Goal: Task Accomplishment & Management: Manage account settings

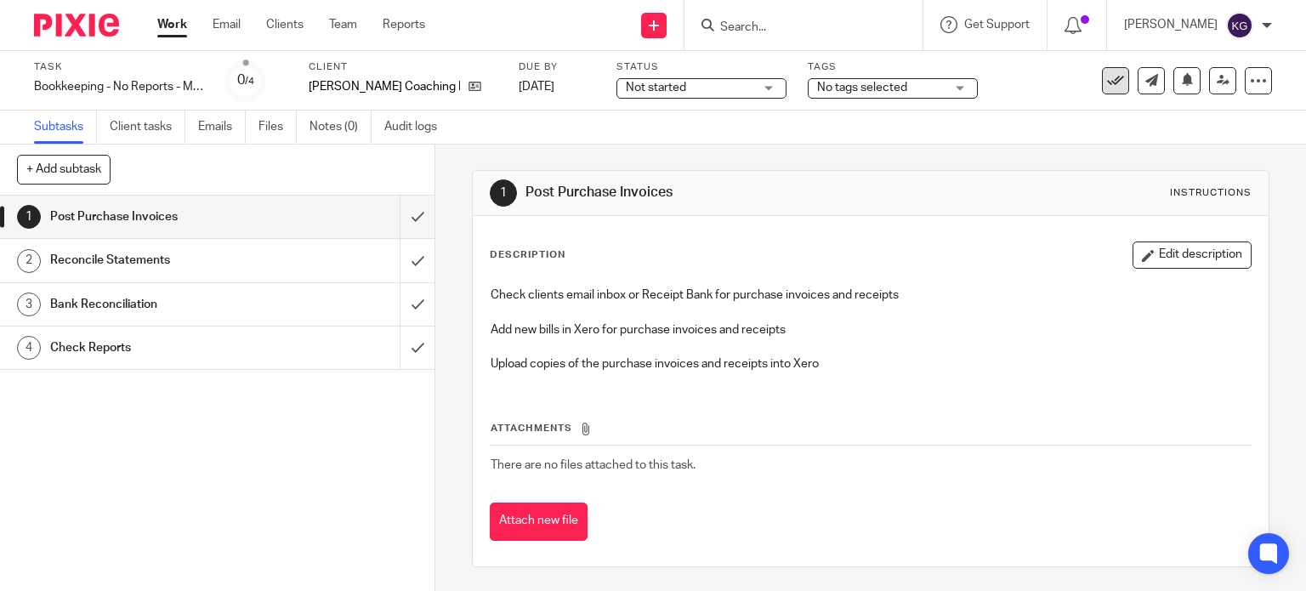
click at [1107, 73] on icon at bounding box center [1115, 80] width 17 height 17
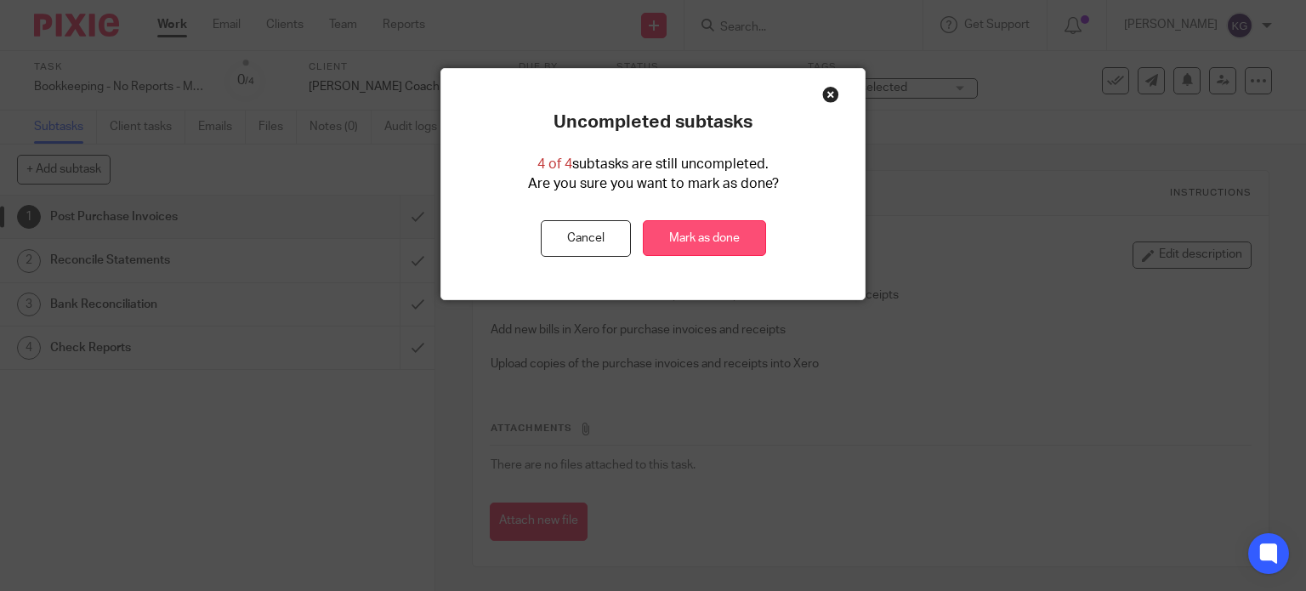
click at [733, 234] on link "Mark as done" at bounding box center [704, 238] width 123 height 37
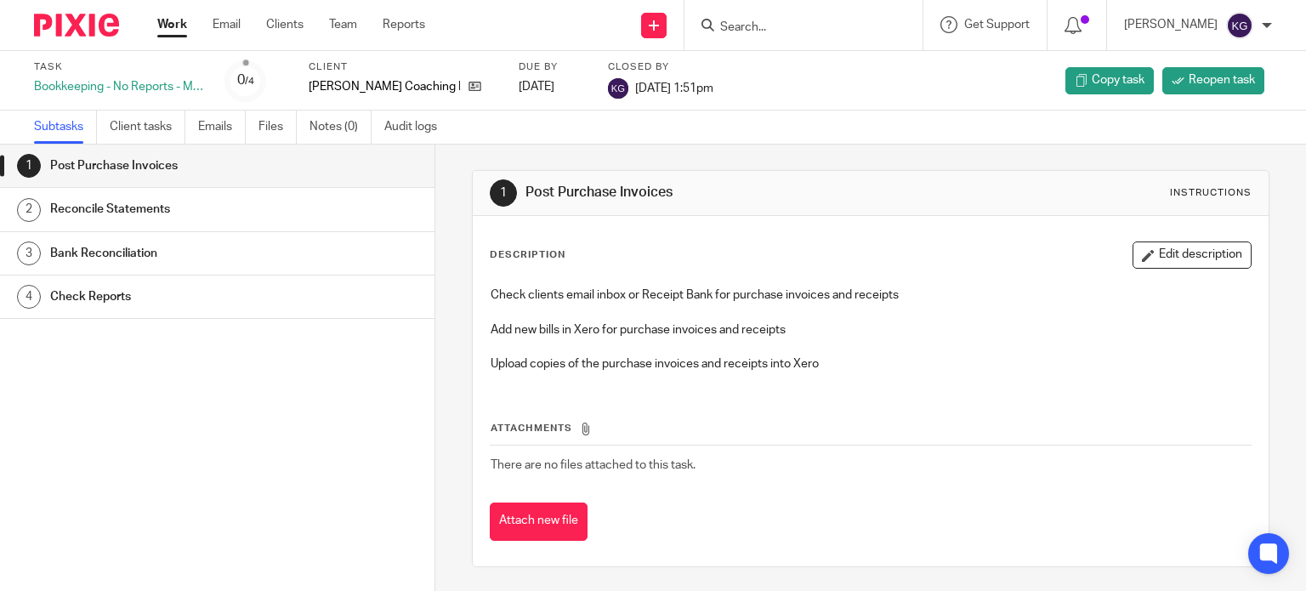
click at [170, 25] on link "Work" at bounding box center [172, 24] width 30 height 17
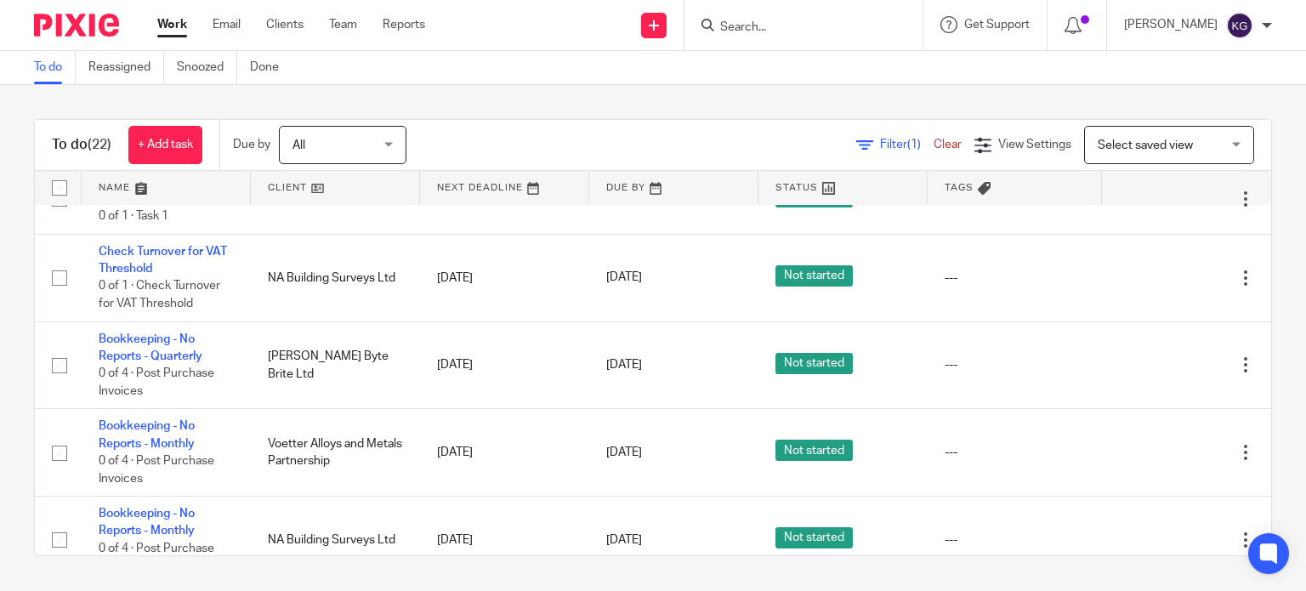
scroll to position [935, 0]
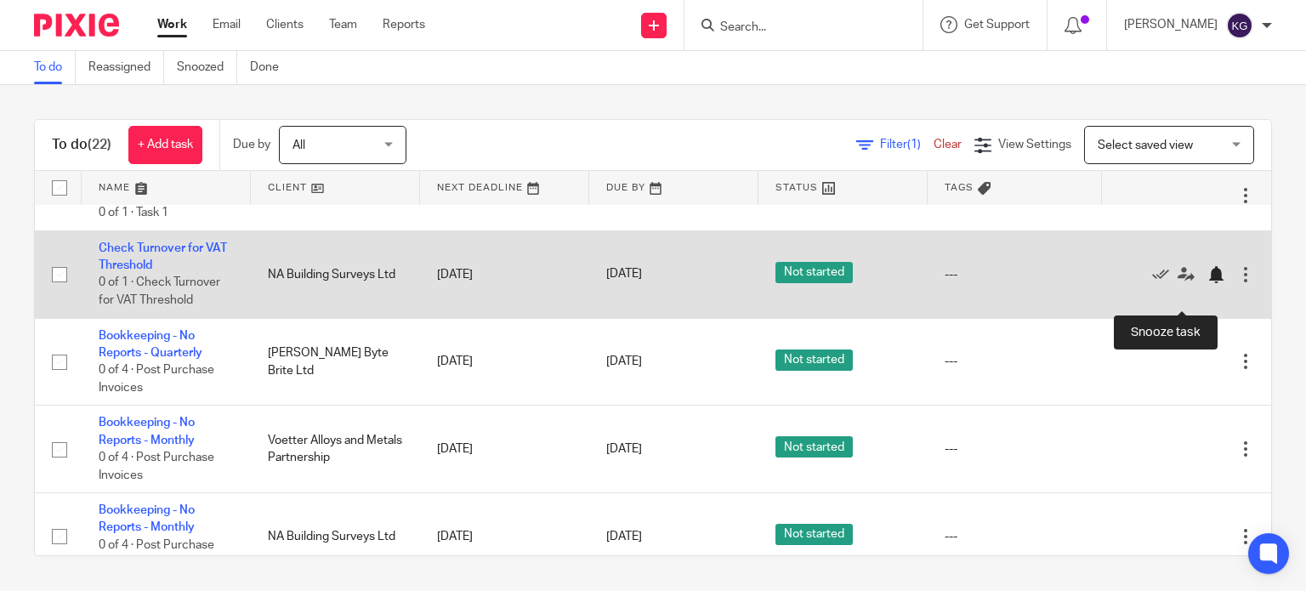
click at [1207, 283] on div at bounding box center [1215, 274] width 17 height 17
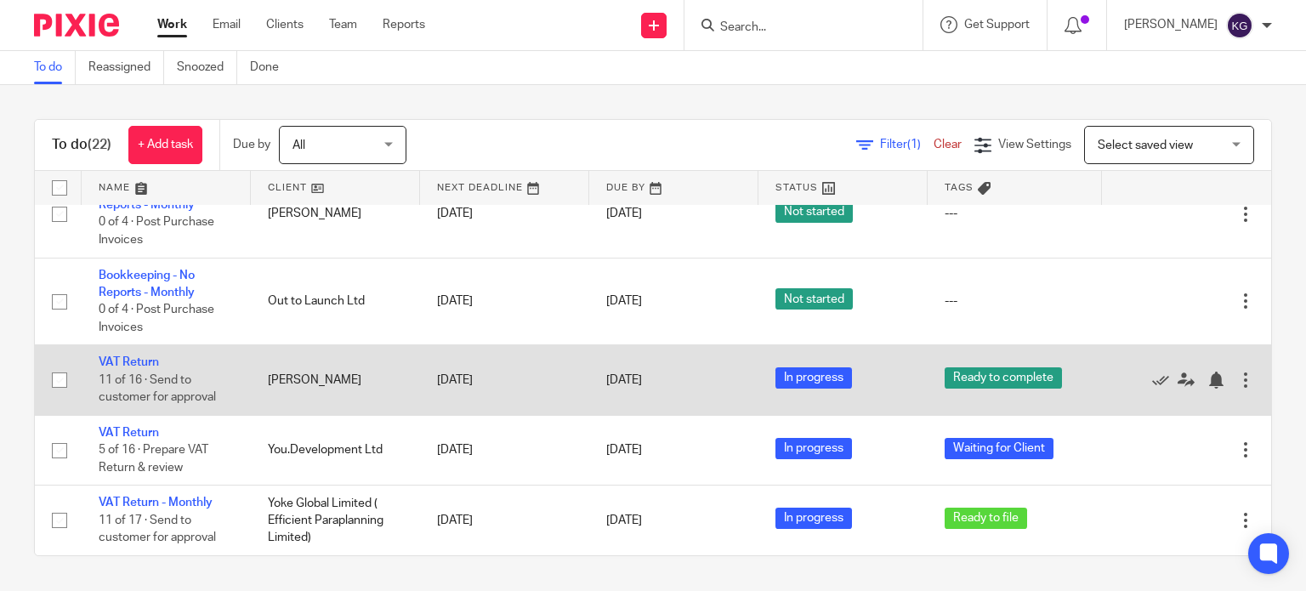
scroll to position [1461, 0]
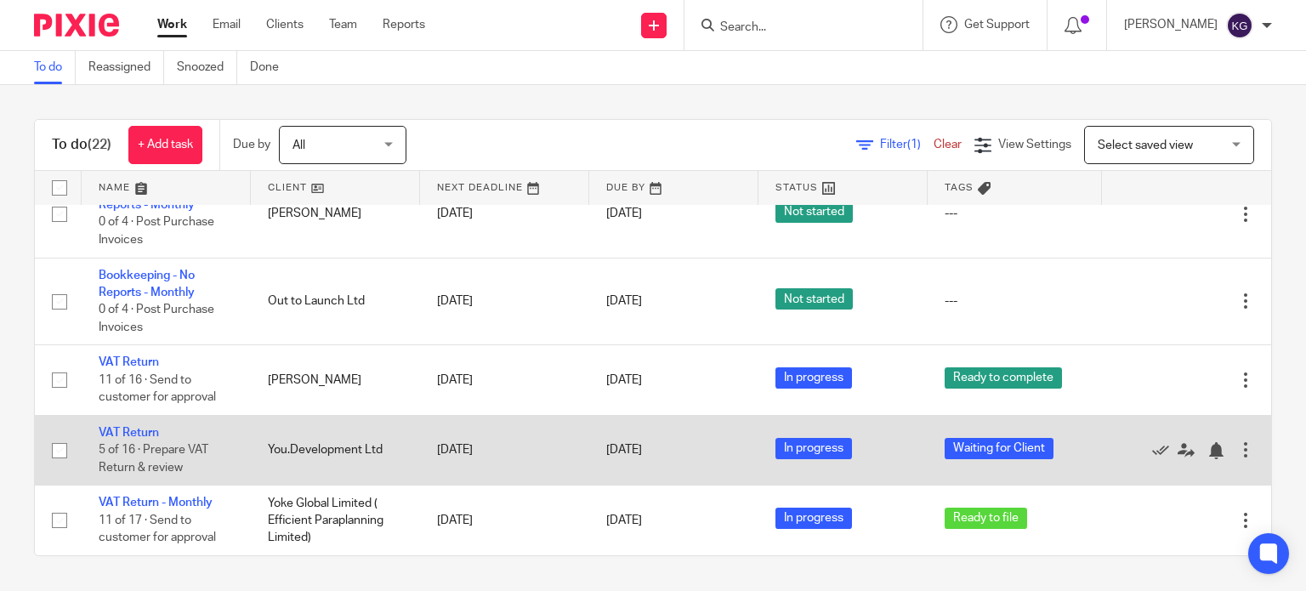
drag, startPoint x: 180, startPoint y: 506, endPoint x: 349, endPoint y: 436, distance: 182.2
click at [180, 506] on link "VAT Return - Monthly" at bounding box center [156, 503] width 114 height 12
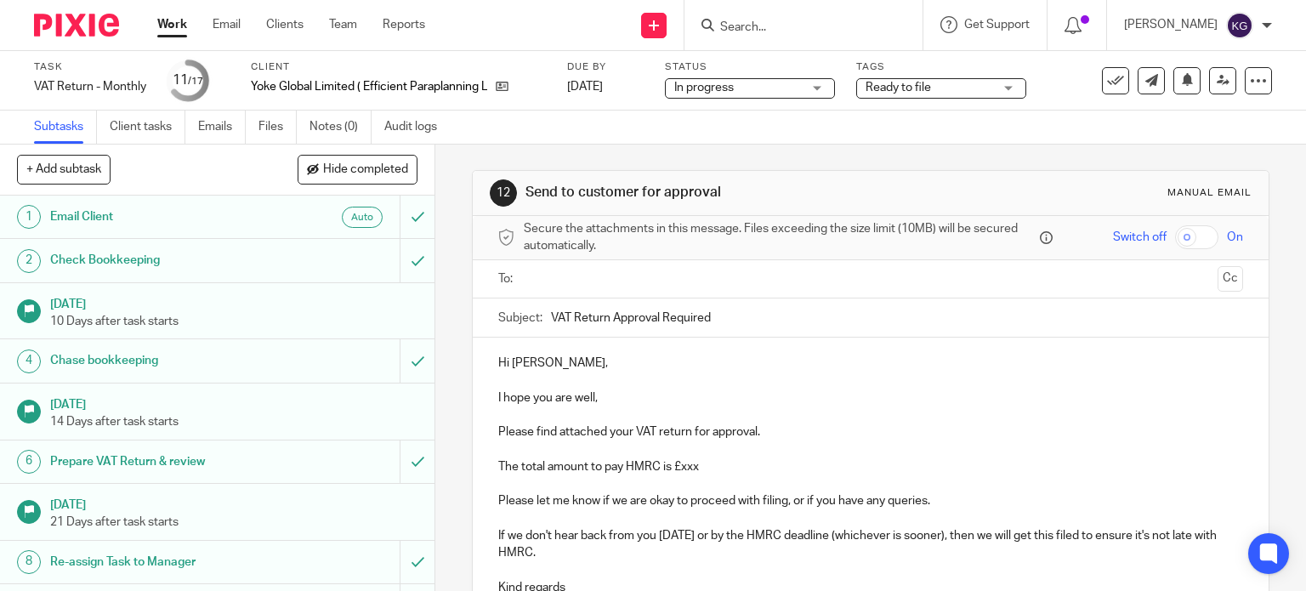
click at [581, 271] on input "text" at bounding box center [870, 280] width 681 height 20
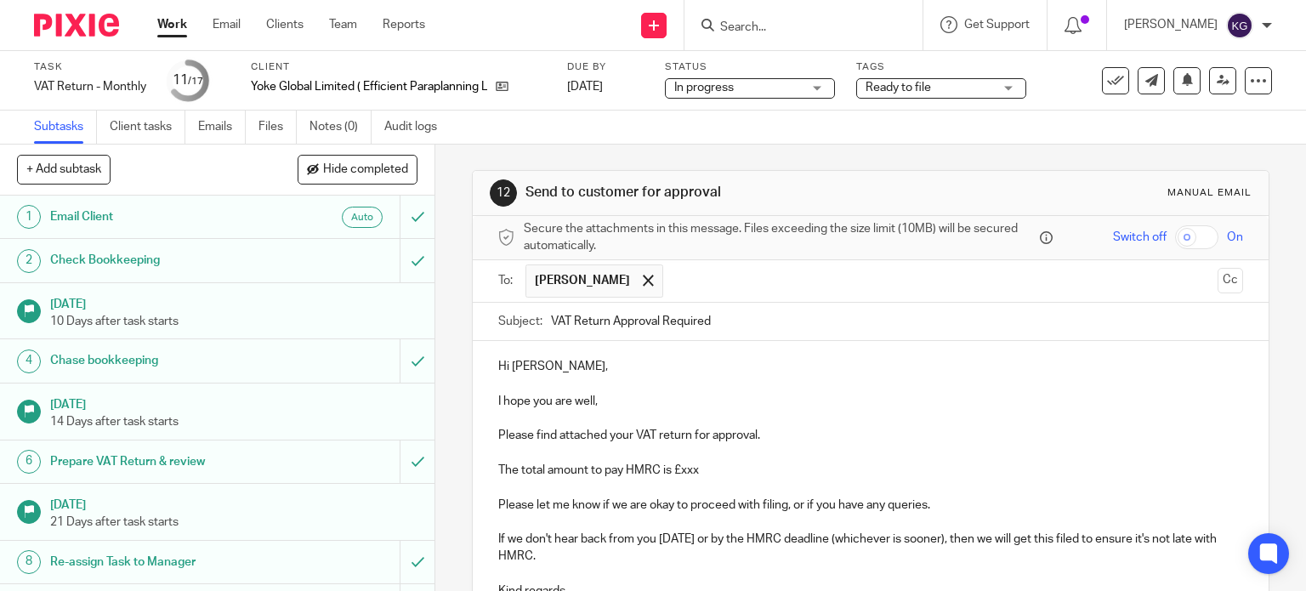
click at [673, 451] on p at bounding box center [871, 453] width 746 height 17
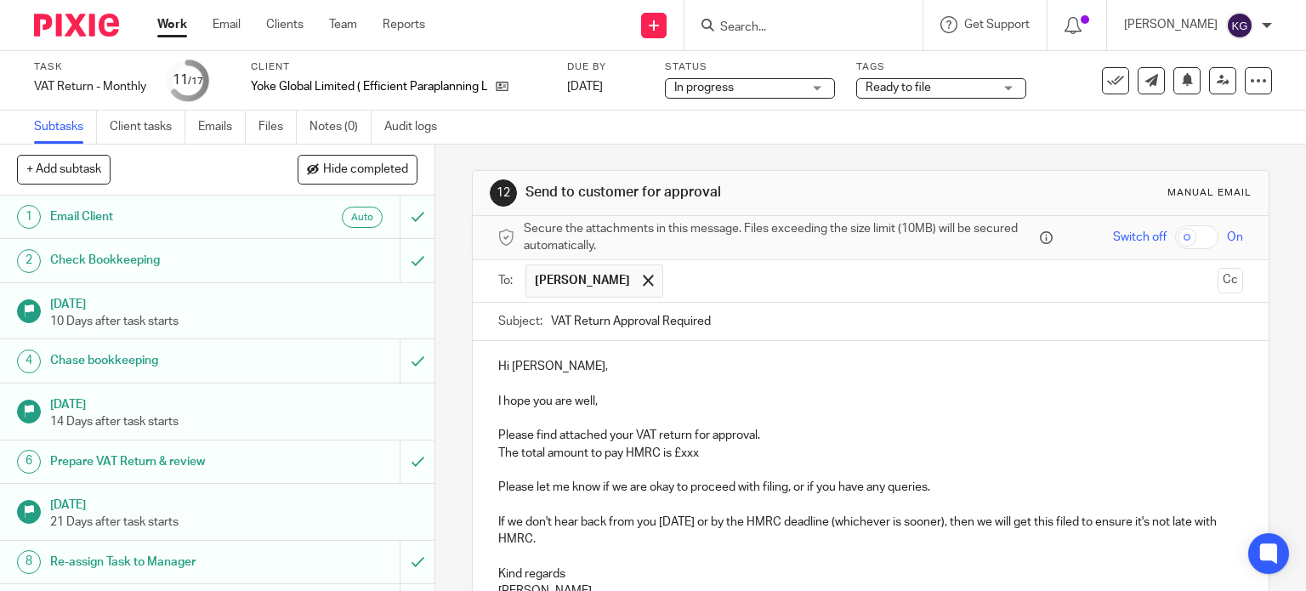
drag, startPoint x: 602, startPoint y: 539, endPoint x: 507, endPoint y: 506, distance: 100.8
click at [507, 506] on div "Hi Michelle, I hope you are well, Please find attached your VAT return for appr…" at bounding box center [871, 476] width 797 height 271
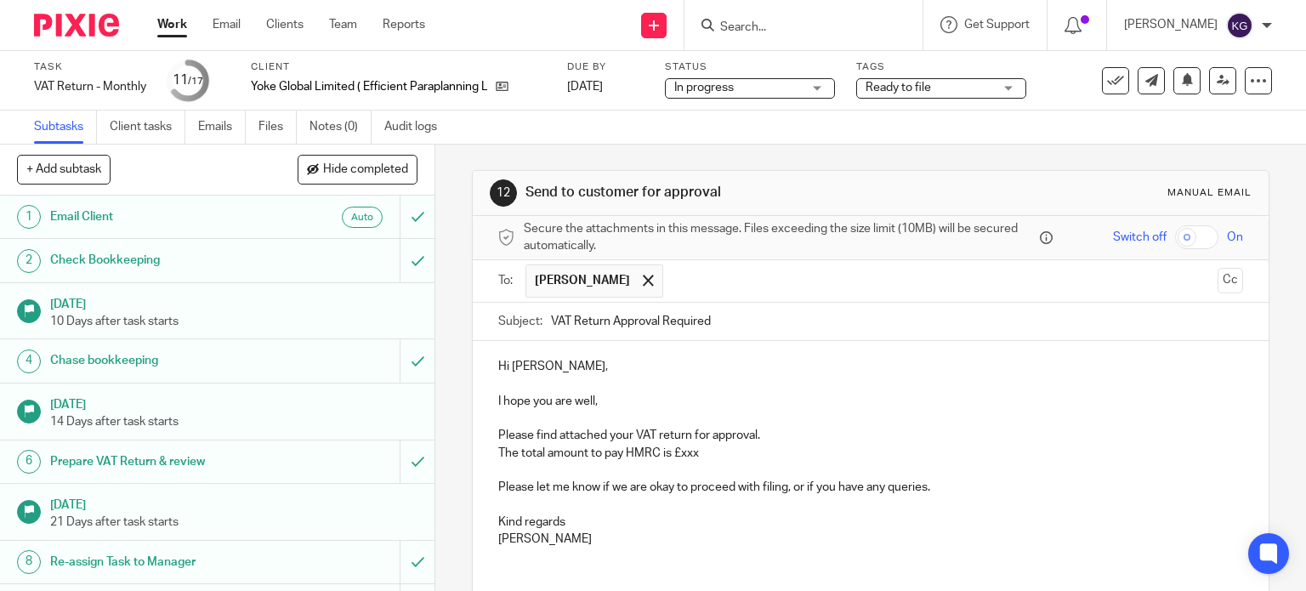
click at [674, 448] on p "The total amount to pay HMRC is £xxx" at bounding box center [871, 453] width 746 height 17
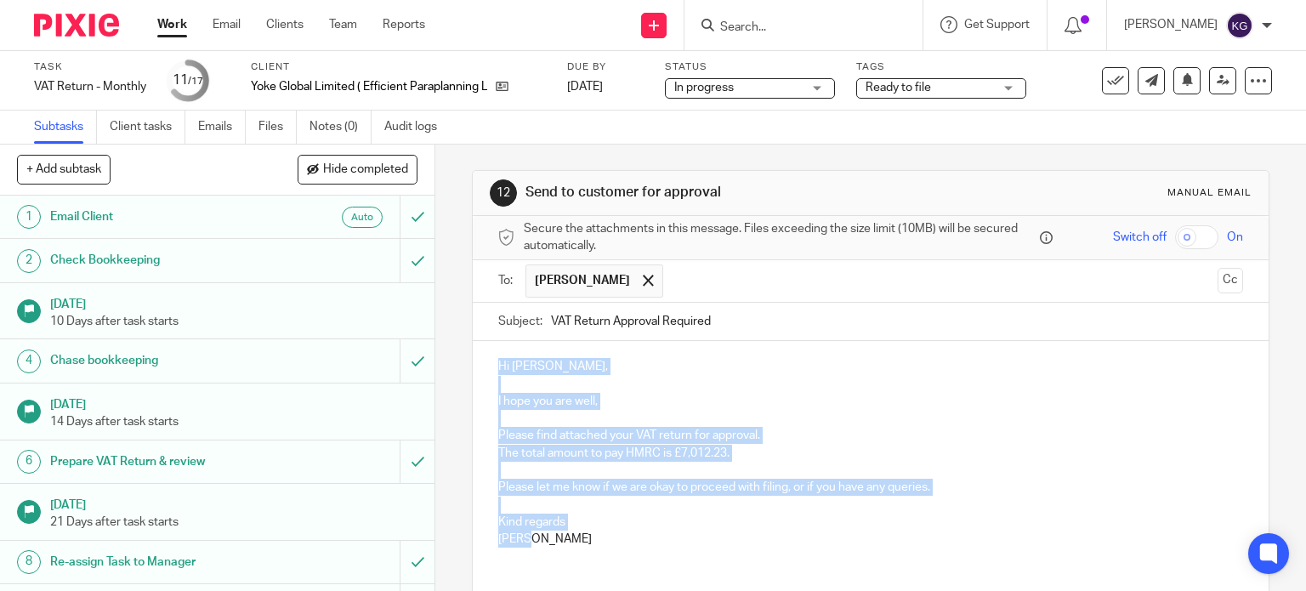
drag, startPoint x: 524, startPoint y: 538, endPoint x: 466, endPoint y: 370, distance: 178.0
click at [472, 370] on div "12 Send to customer for approval Manual email Secure the attachments in this me…" at bounding box center [871, 429] width 798 height 518
copy div "Hi Michelle, I hope you are well, Please find attached your VAT return for appr…"
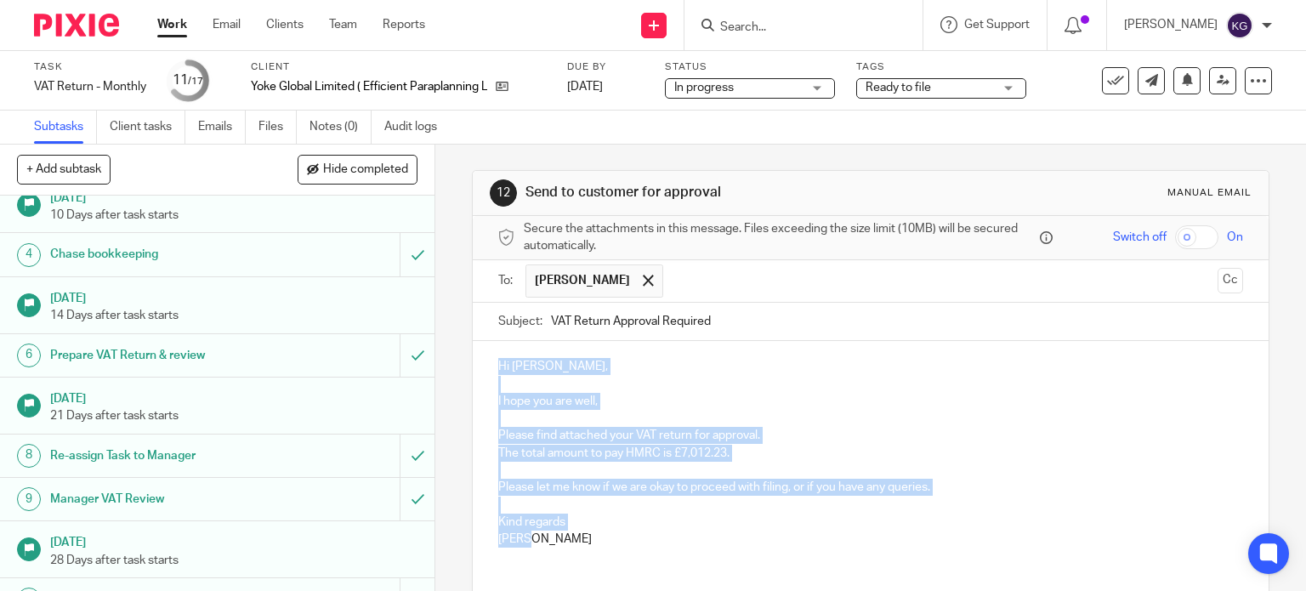
scroll to position [340, 0]
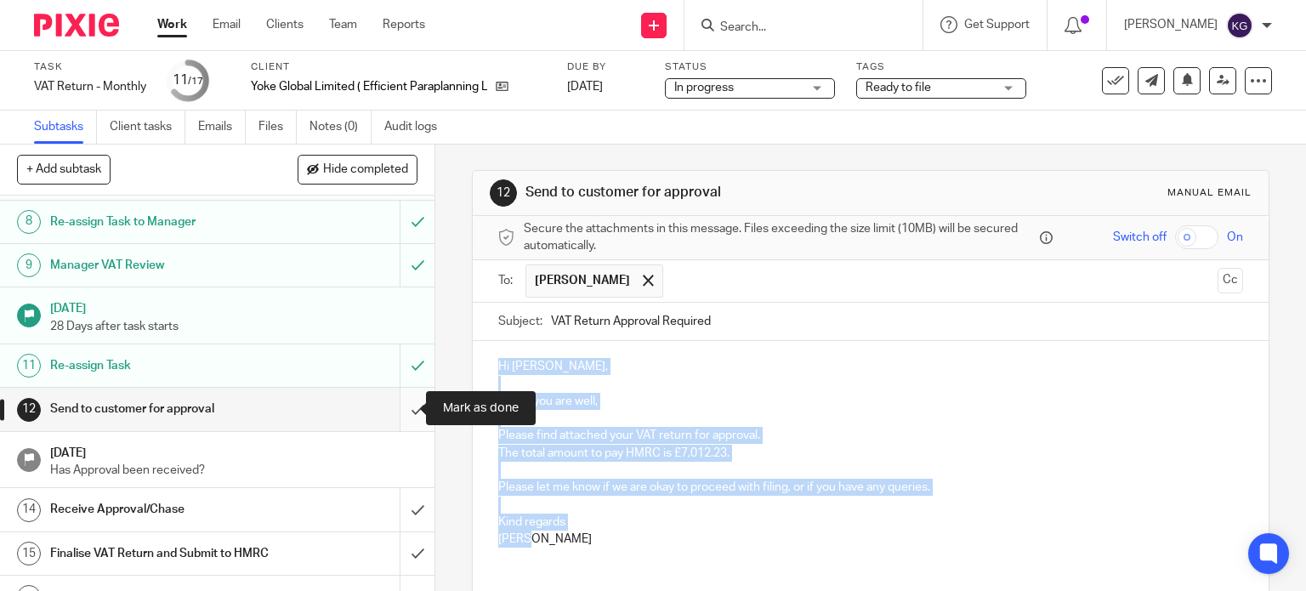
click at [406, 413] on input "submit" at bounding box center [217, 409] width 434 height 43
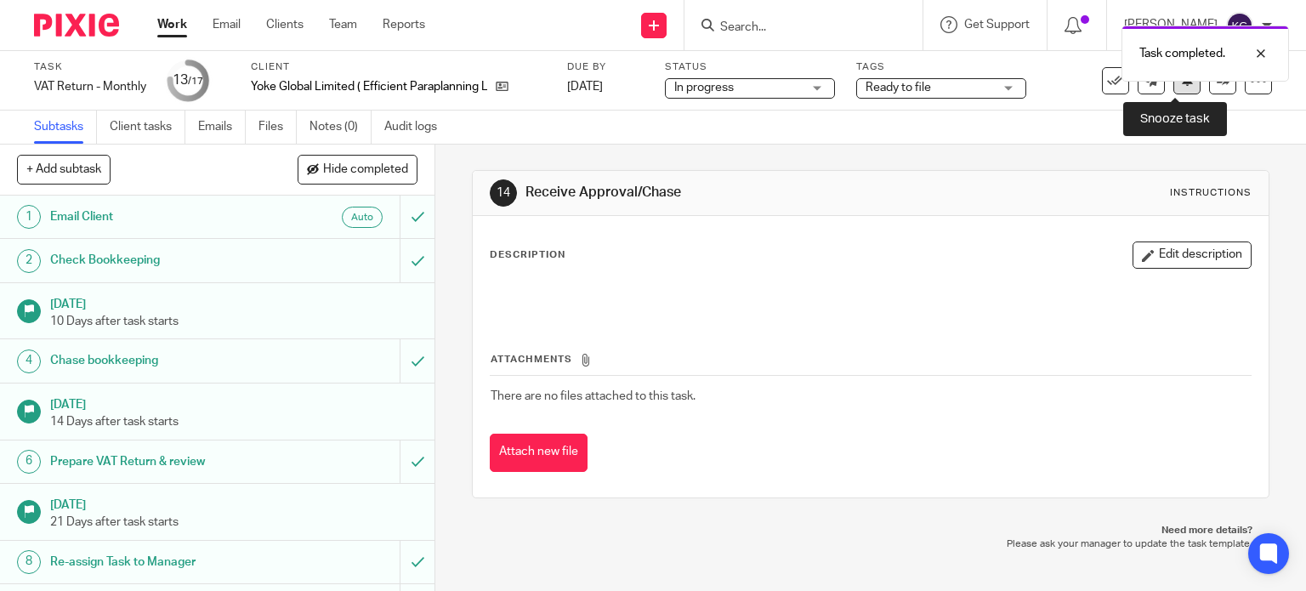
click at [1181, 82] on icon at bounding box center [1187, 79] width 13 height 13
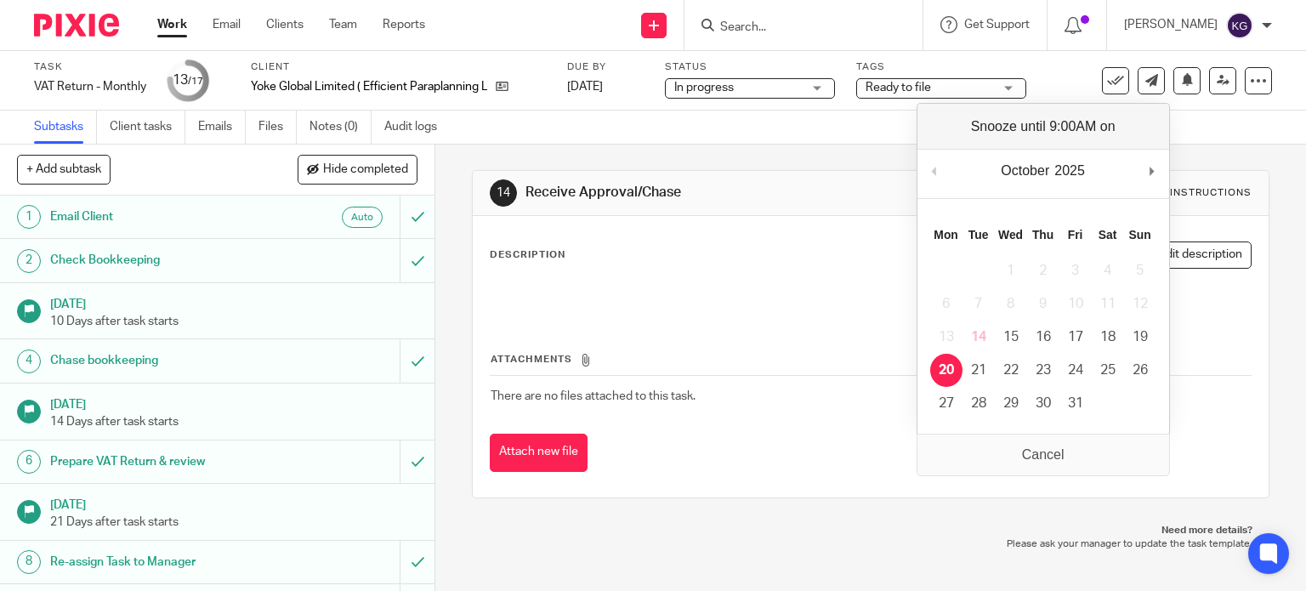
drag, startPoint x: 951, startPoint y: 372, endPoint x: 951, endPoint y: 363, distance: 9.4
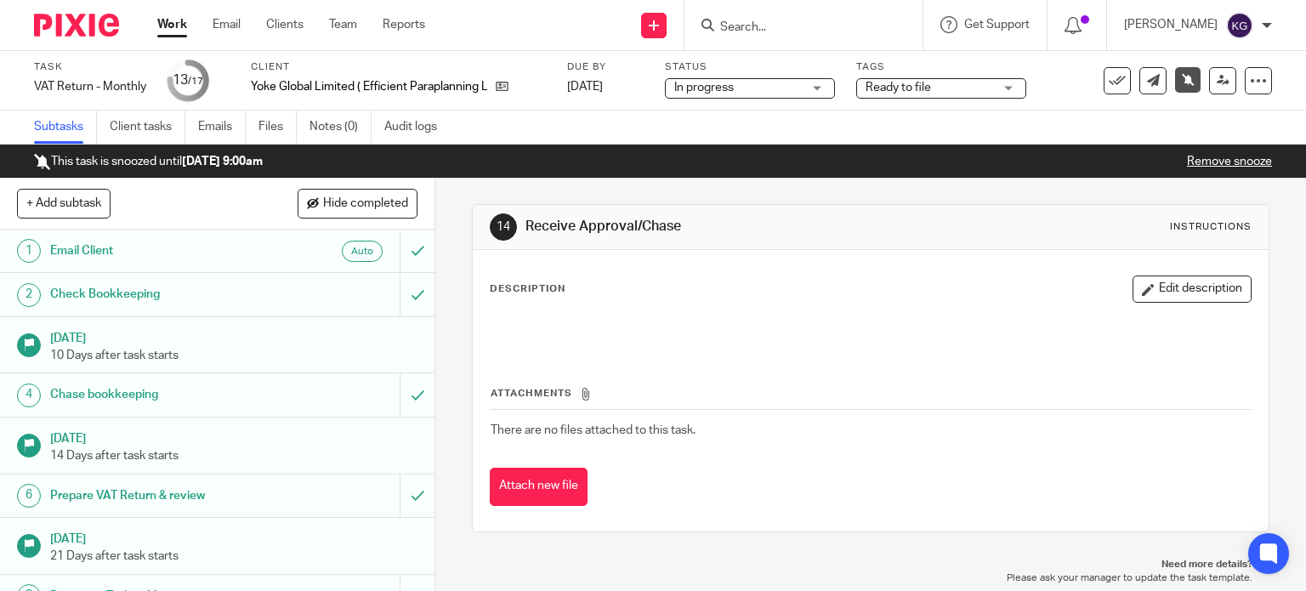
click at [182, 25] on link "Work" at bounding box center [172, 24] width 30 height 17
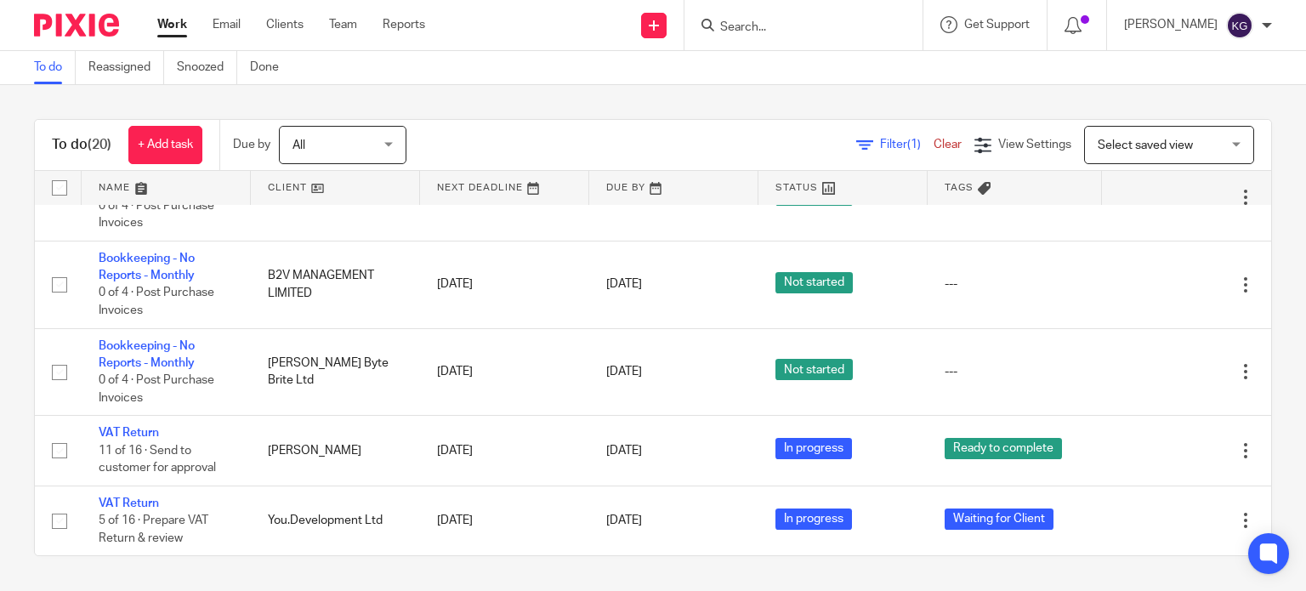
scroll to position [1390, 0]
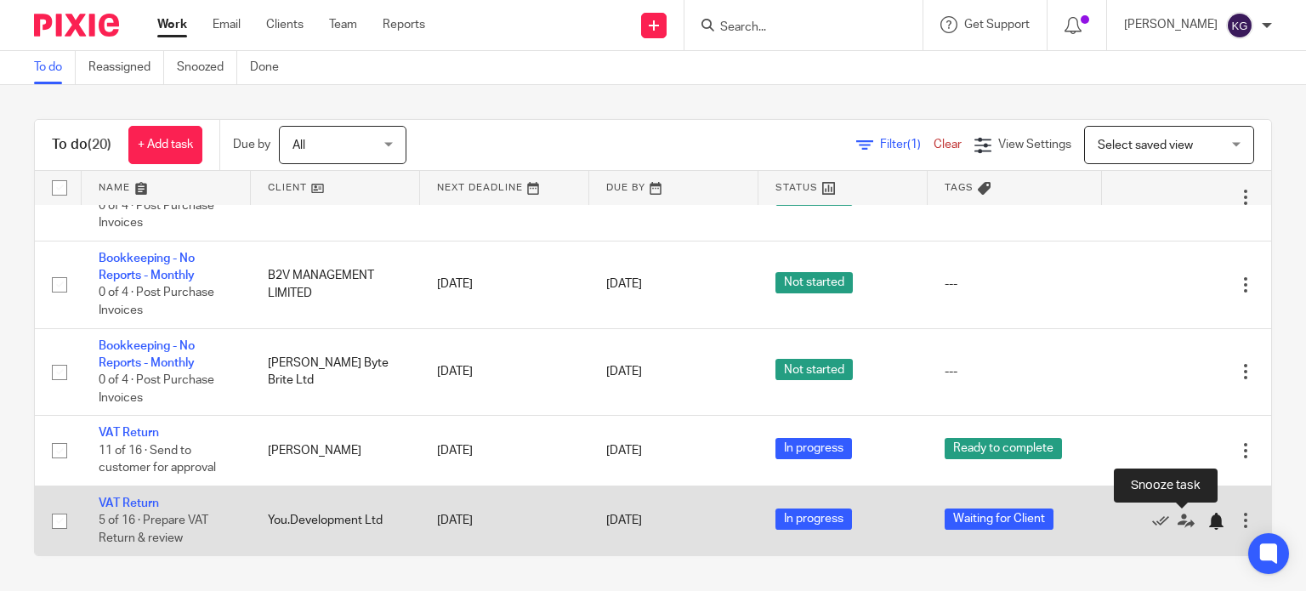
click at [1207, 520] on div at bounding box center [1215, 521] width 17 height 17
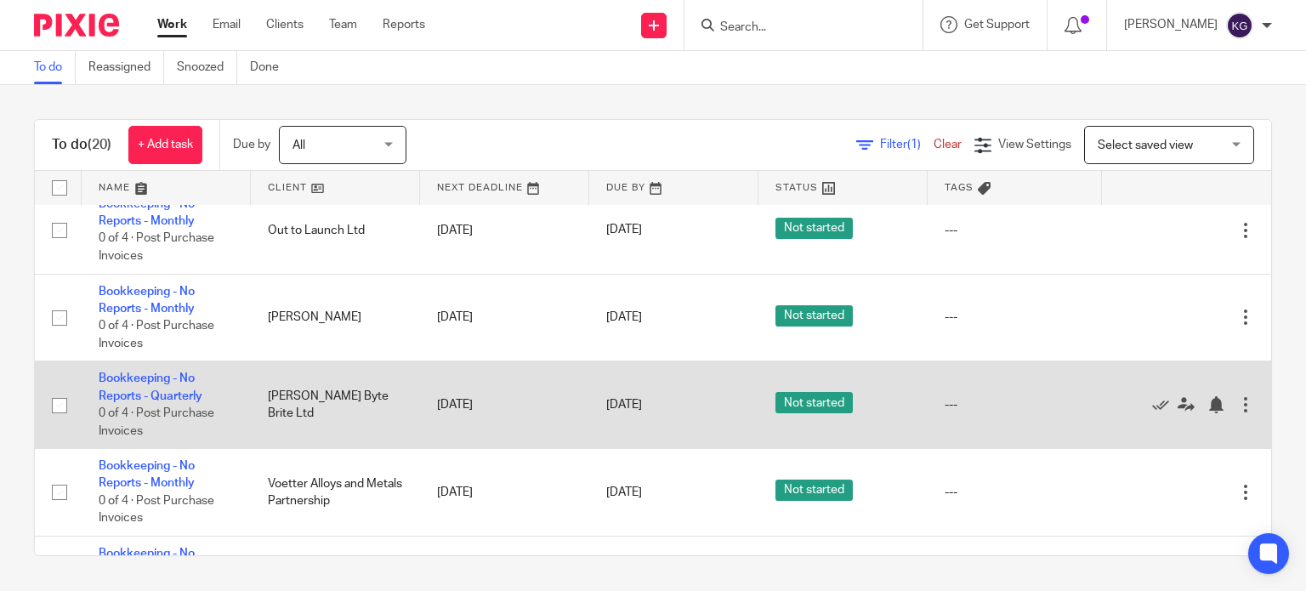
scroll to position [809, 0]
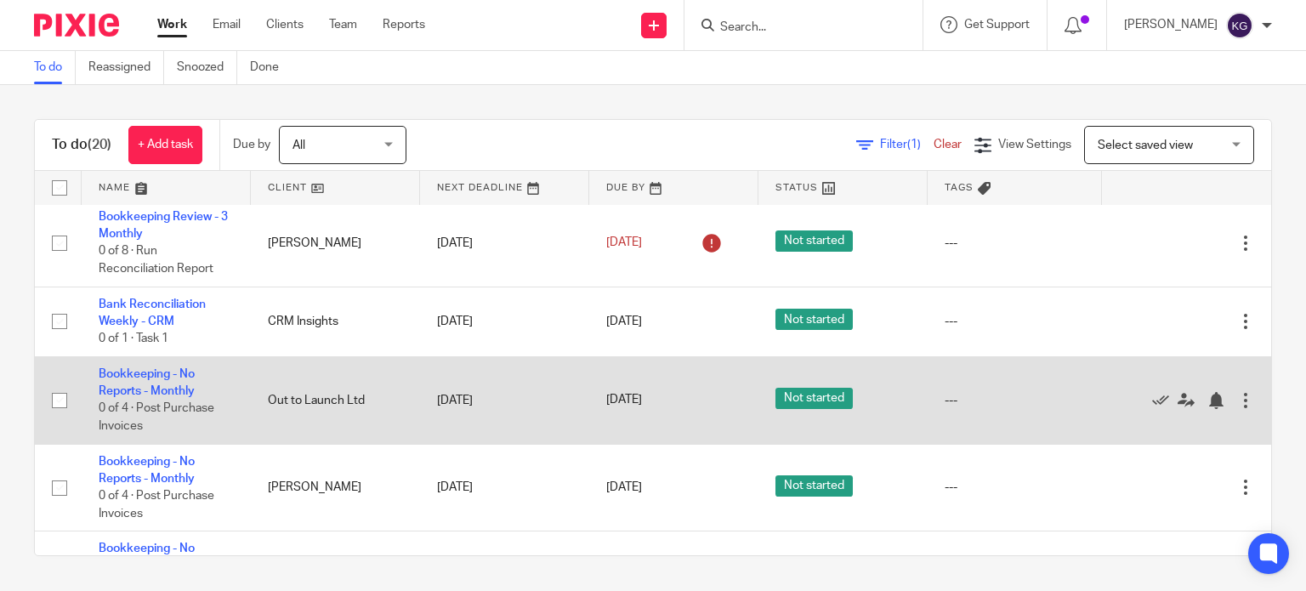
click at [166, 407] on td "Bookkeeping - No Reports - Monthly 0 of 4 · Post Purchase Invoices" at bounding box center [166, 400] width 169 height 88
click at [173, 397] on link "Bookkeeping - No Reports - Monthly" at bounding box center [147, 382] width 96 height 29
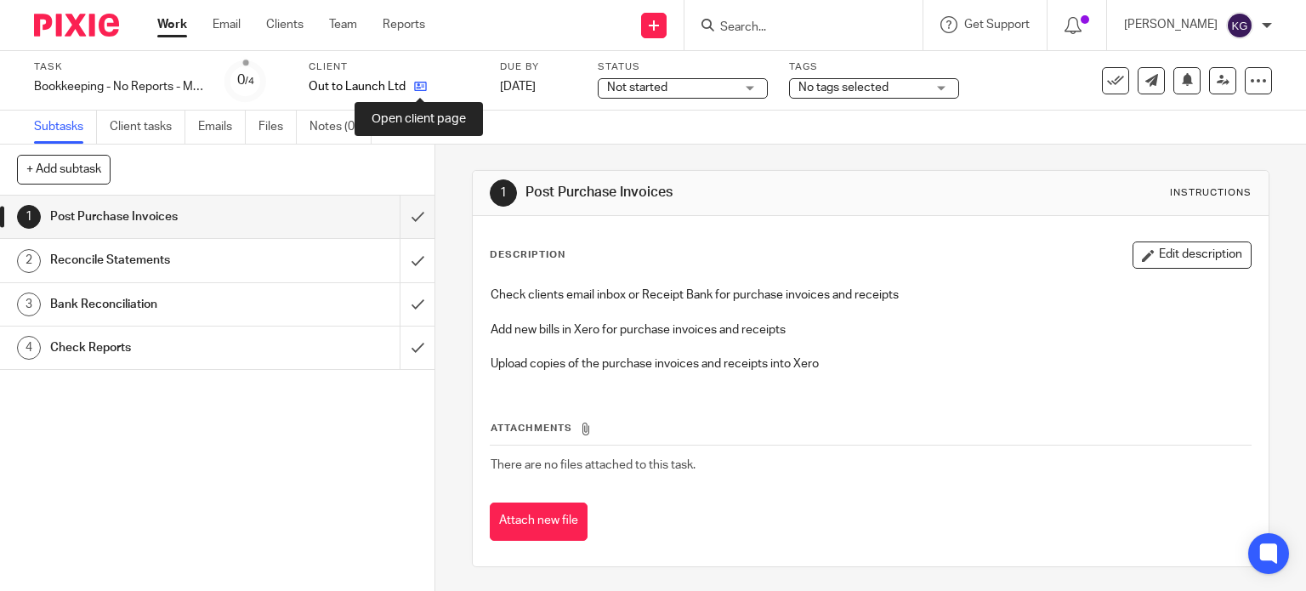
click at [417, 84] on icon at bounding box center [420, 86] width 13 height 13
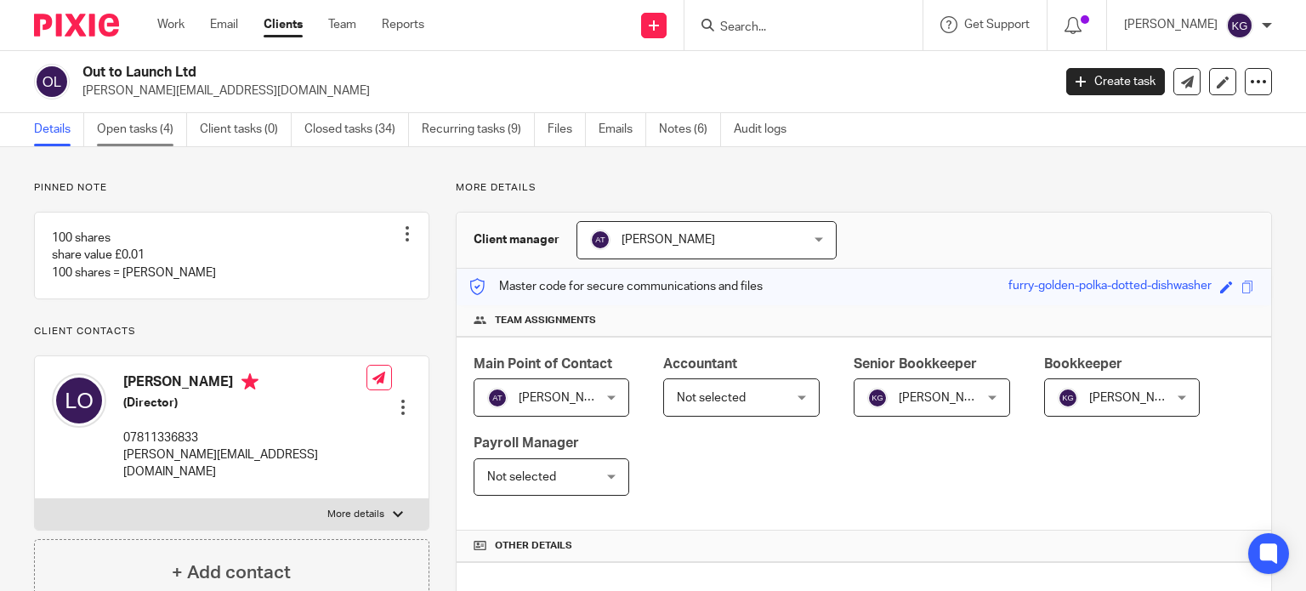
click at [143, 125] on link "Open tasks (4)" at bounding box center [142, 129] width 90 height 33
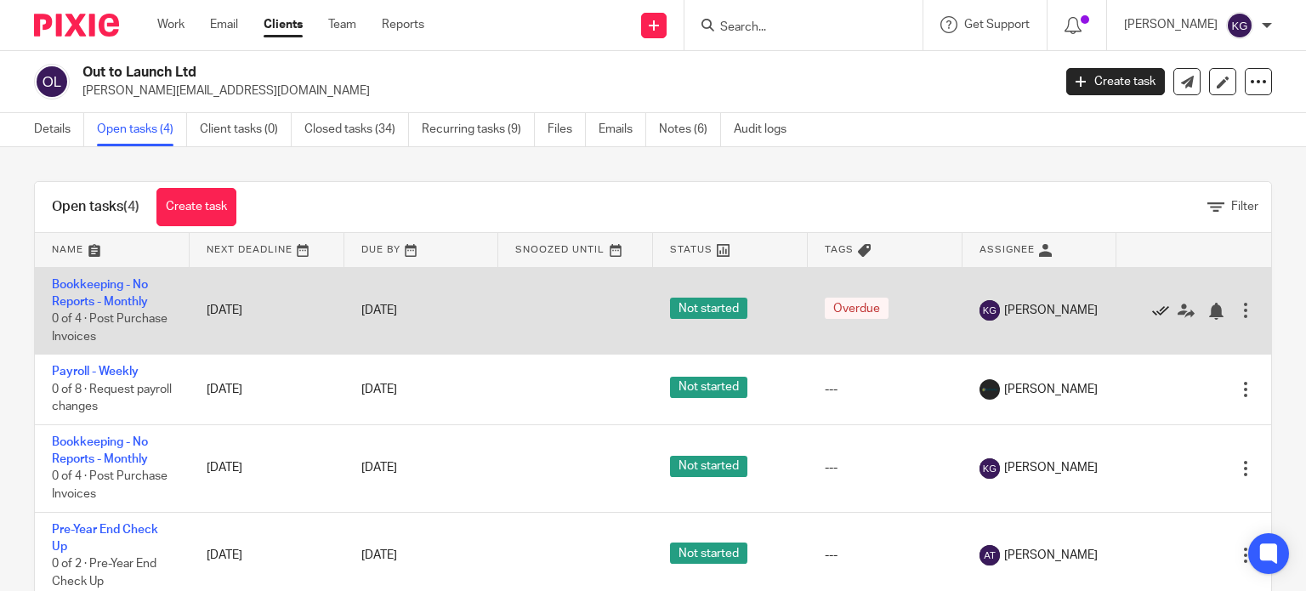
click at [1152, 312] on icon at bounding box center [1160, 311] width 17 height 17
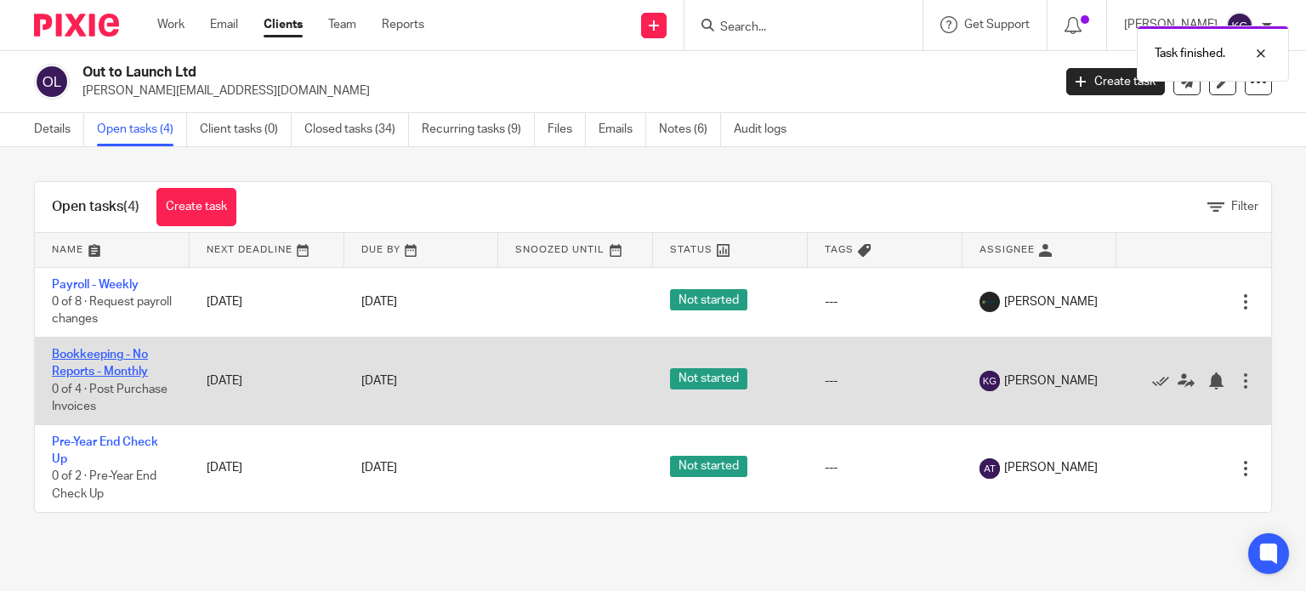
click at [106, 357] on link "Bookkeeping - No Reports - Monthly" at bounding box center [100, 363] width 96 height 29
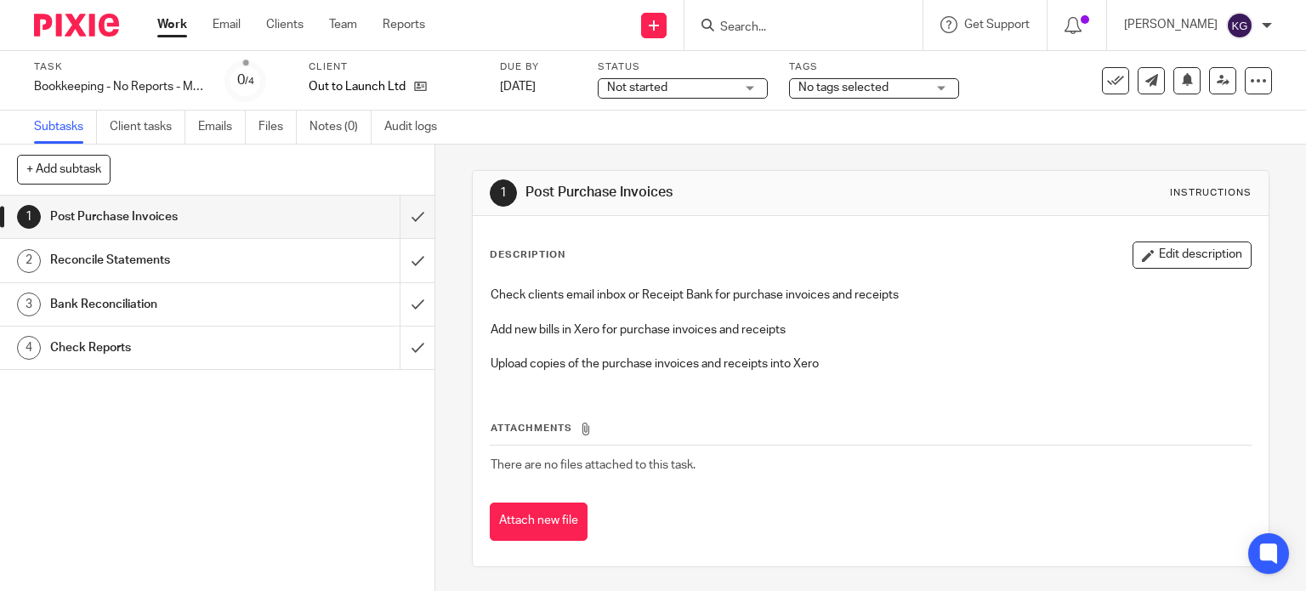
click at [723, 93] on span "Not started" at bounding box center [671, 88] width 128 height 18
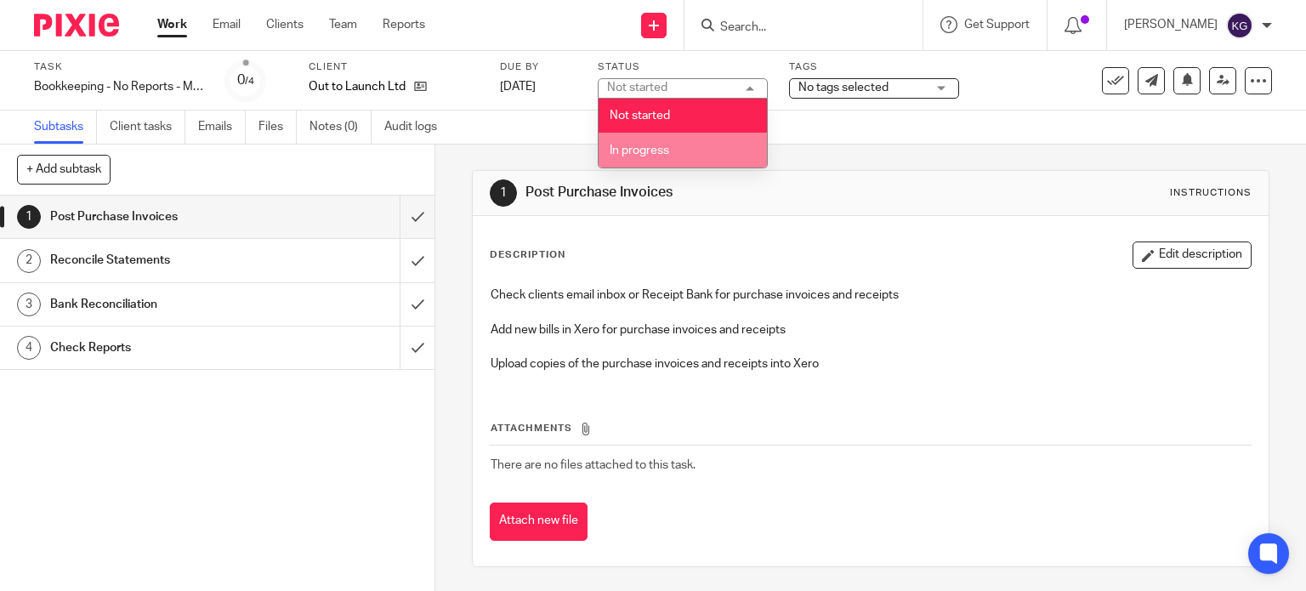
click at [696, 142] on li "In progress" at bounding box center [683, 150] width 168 height 35
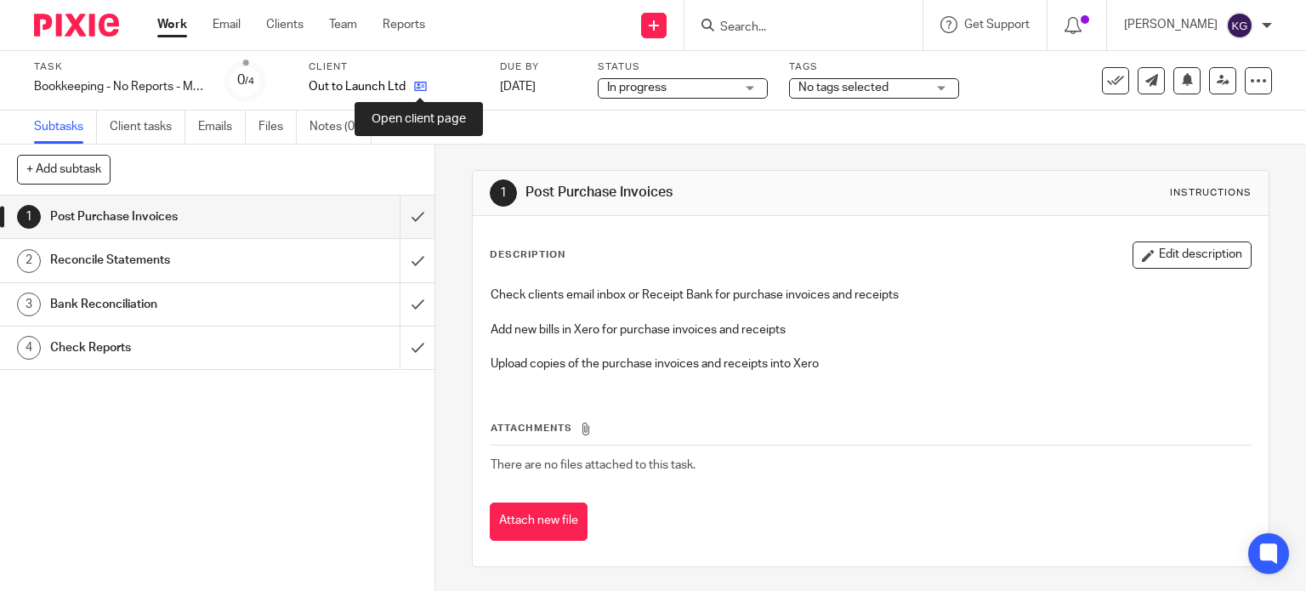
click at [418, 86] on icon at bounding box center [420, 86] width 13 height 13
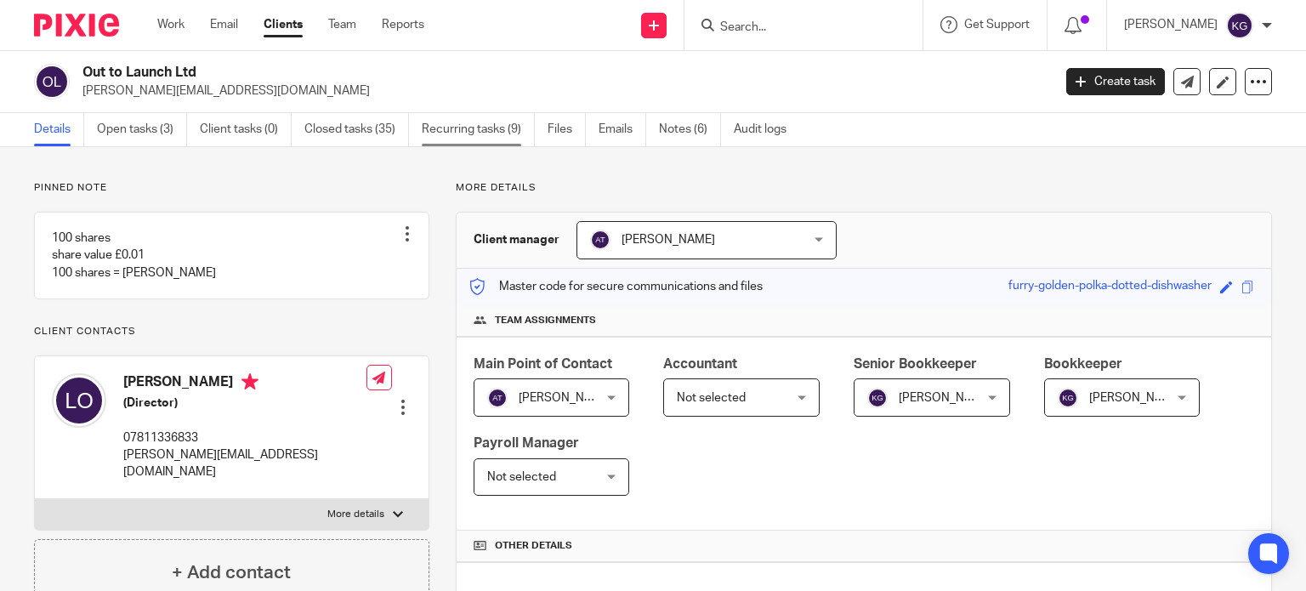
click at [476, 132] on link "Recurring tasks (9)" at bounding box center [478, 129] width 113 height 33
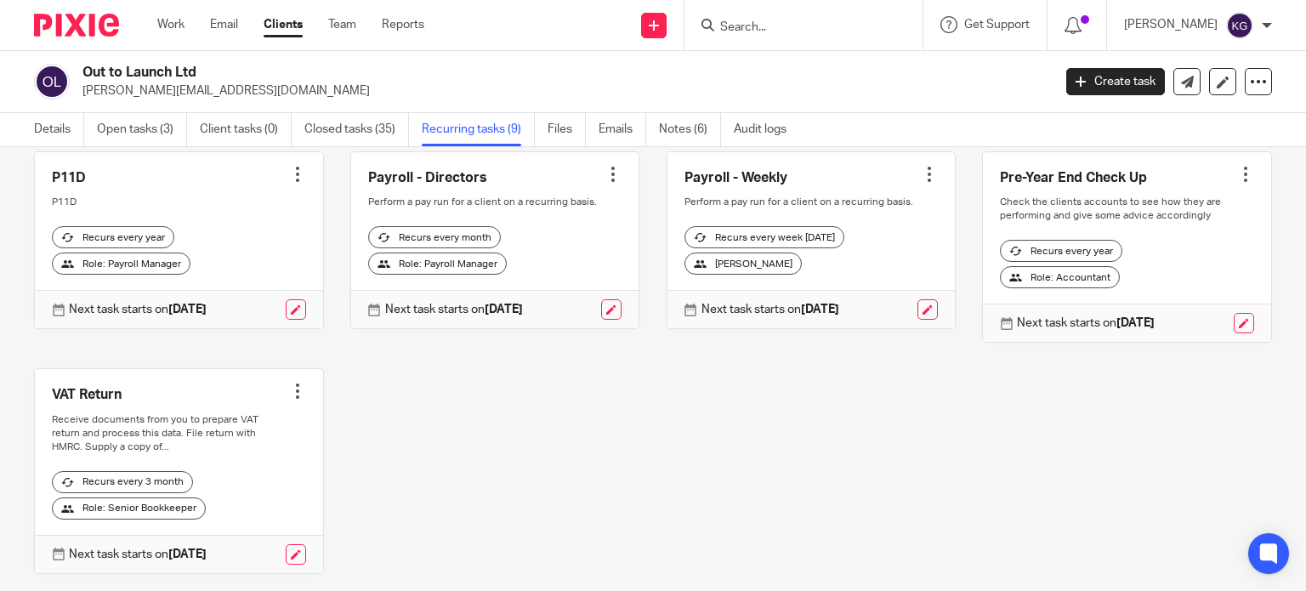
scroll to position [395, 0]
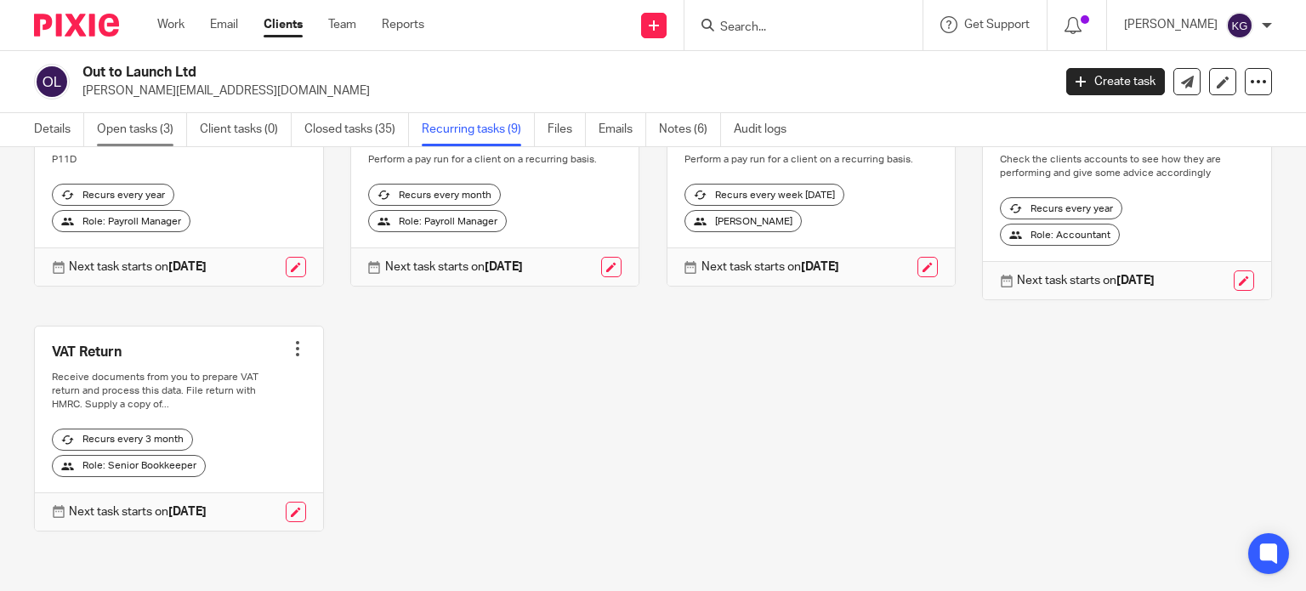
click at [152, 138] on link "Open tasks (3)" at bounding box center [142, 129] width 90 height 33
